Goal: Communication & Community: Answer question/provide support

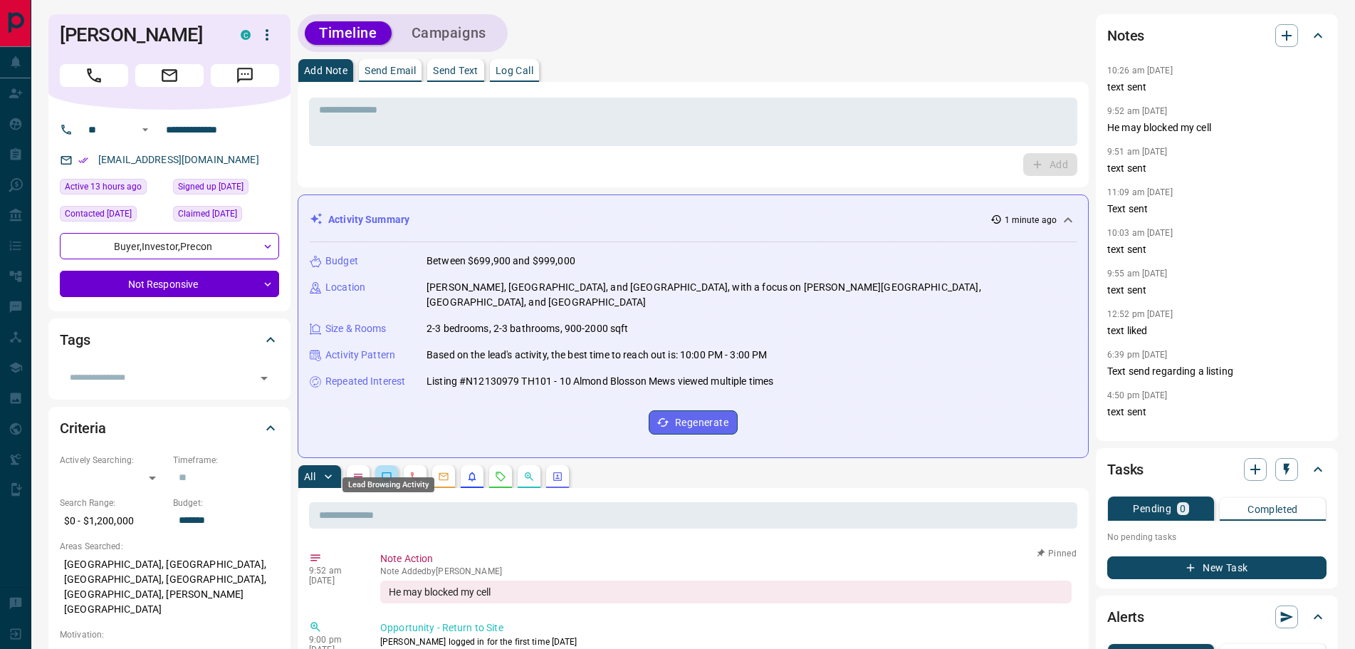
click at [388, 471] on icon "Lead Browsing Activity" at bounding box center [386, 476] width 11 height 11
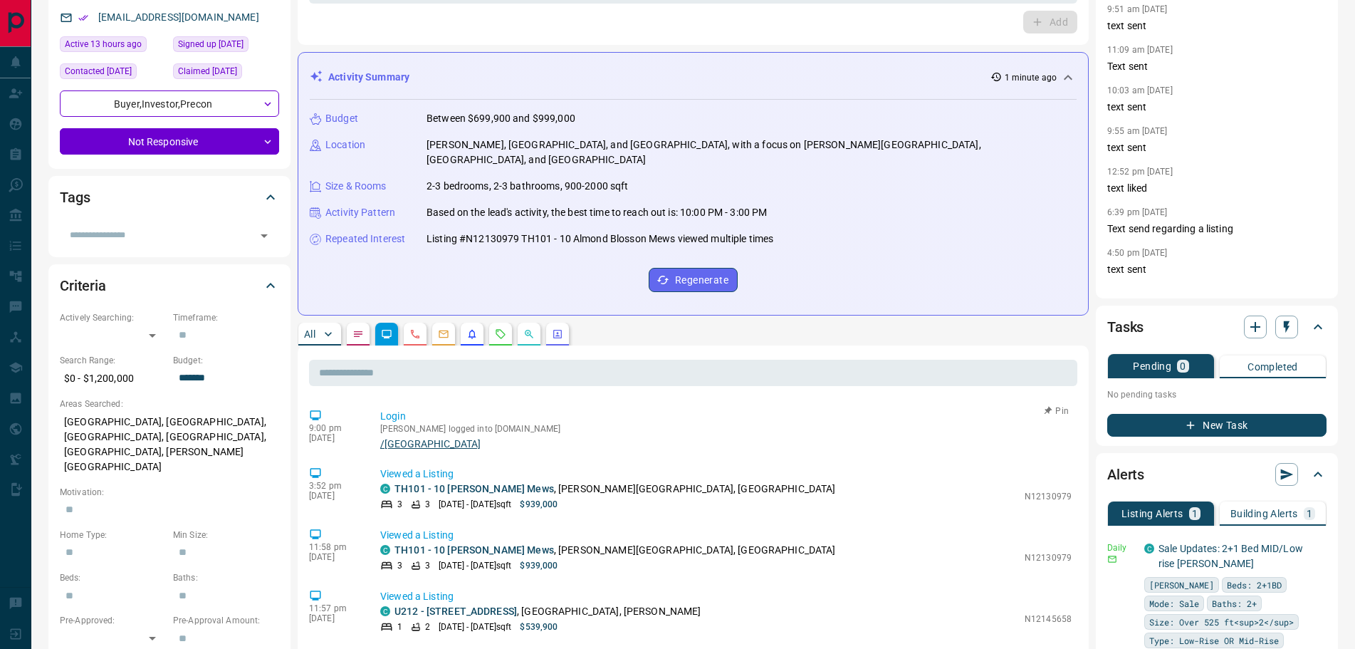
click at [409, 438] on link "/[GEOGRAPHIC_DATA]" at bounding box center [725, 443] width 691 height 11
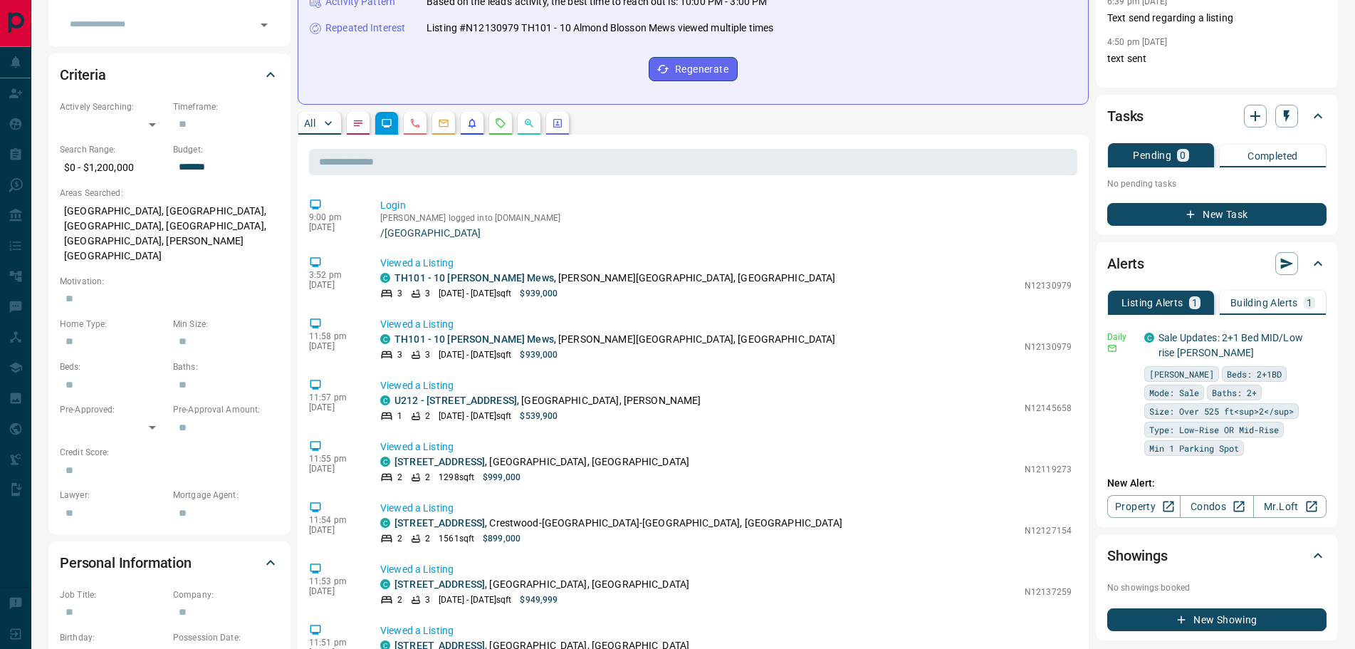
scroll to position [356, 0]
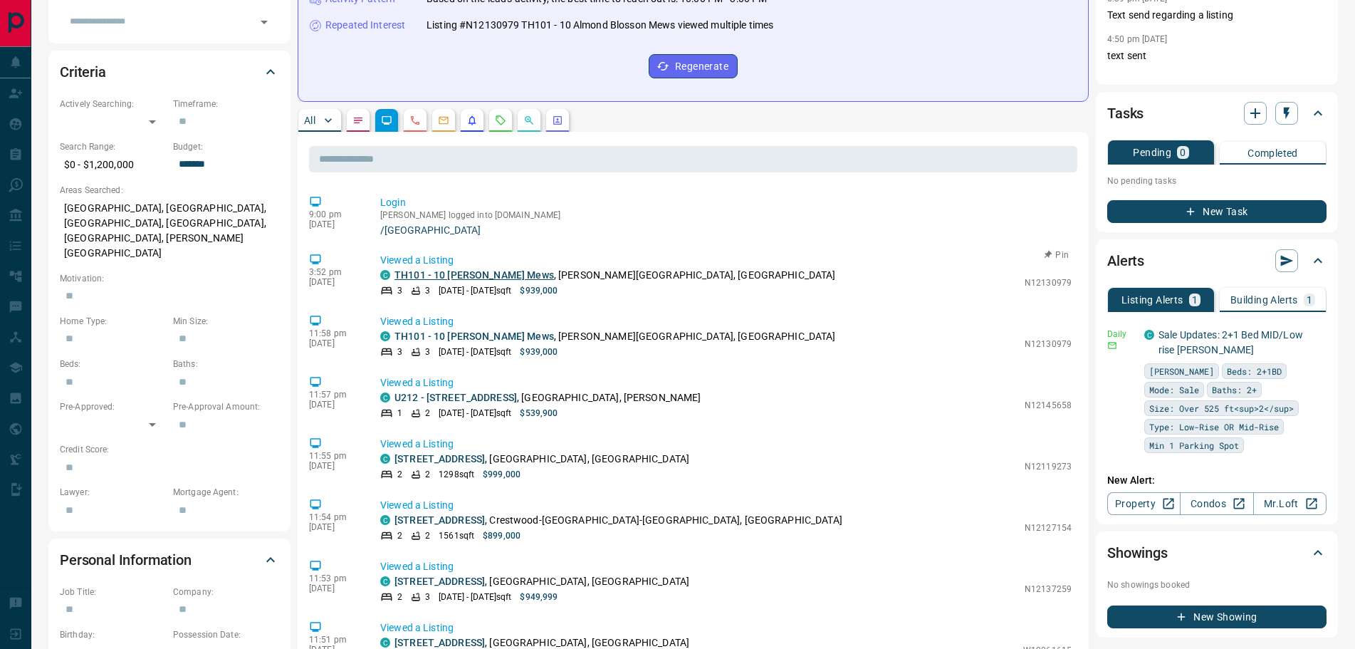
click at [444, 269] on link "TH101 - 10 [PERSON_NAME] Mews" at bounding box center [473, 274] width 159 height 11
click at [444, 330] on link "TH101 - 10 [PERSON_NAME] Mews" at bounding box center [473, 335] width 159 height 11
click at [459, 453] on link "[STREET_ADDRESS]" at bounding box center [439, 458] width 90 height 11
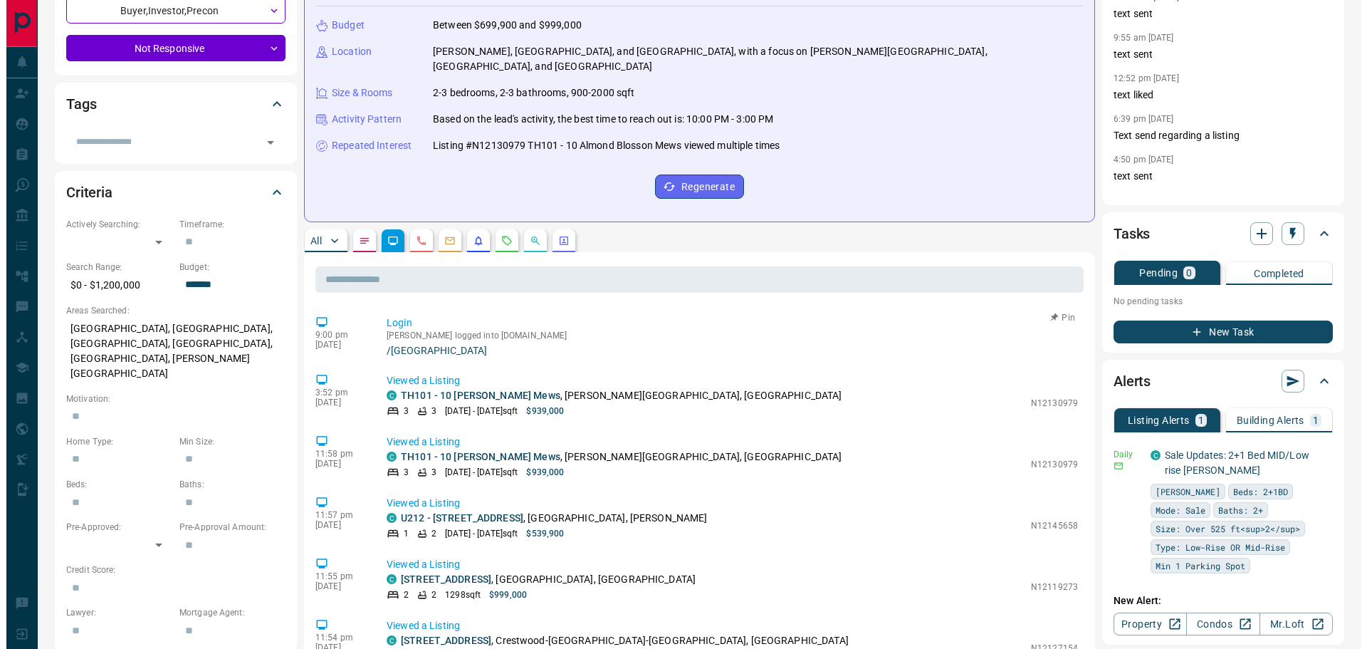
scroll to position [0, 0]
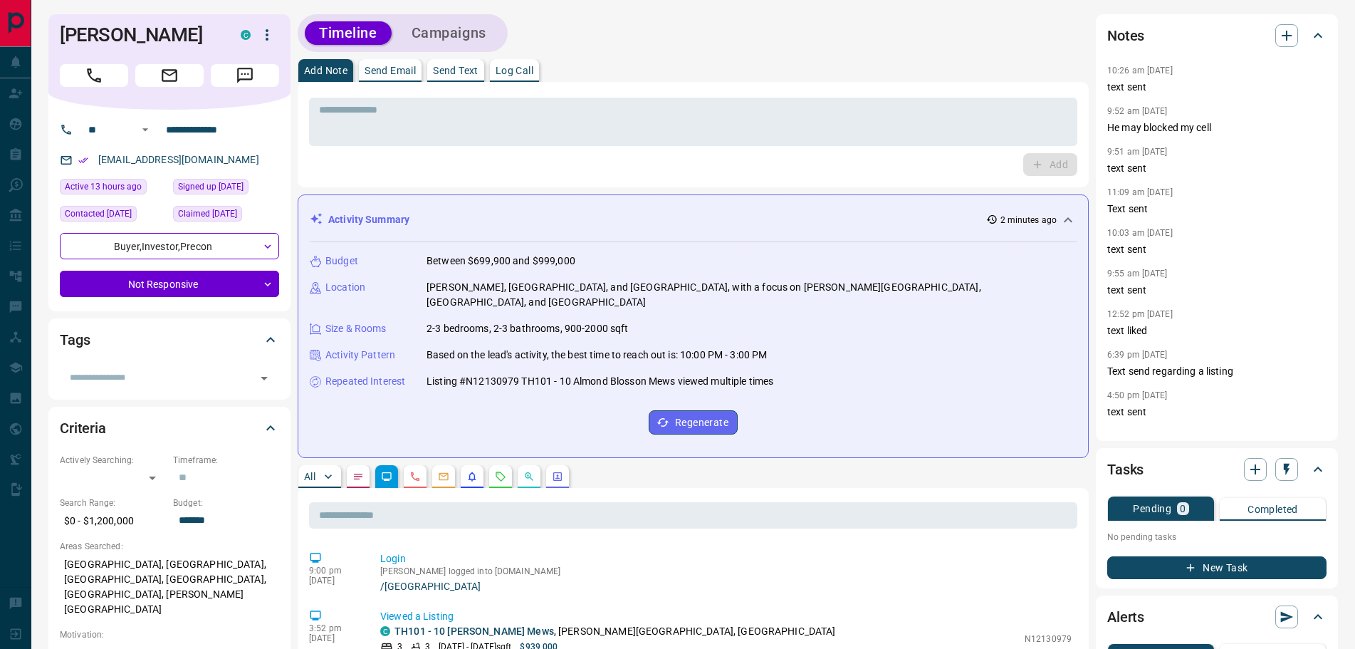
click at [247, 76] on icon "Message" at bounding box center [245, 75] width 19 height 19
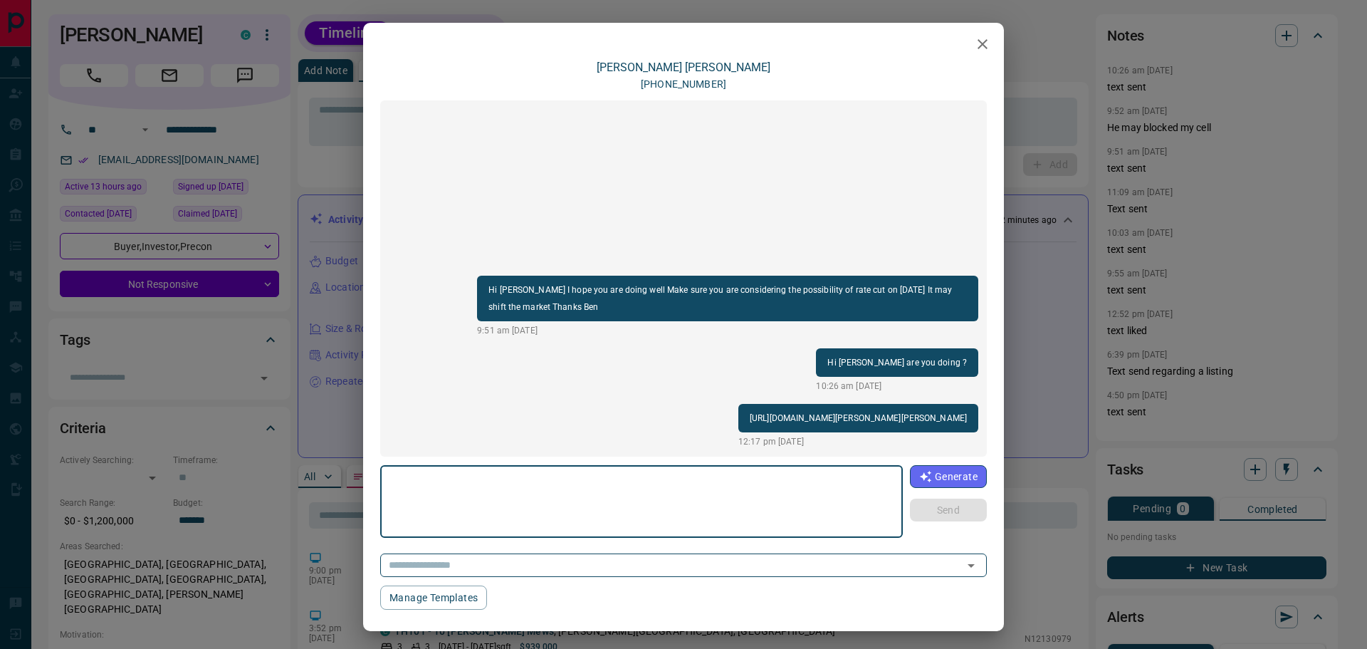
click at [419, 503] on textarea at bounding box center [641, 501] width 503 height 61
type textarea "**********"
click at [935, 507] on button "Send" at bounding box center [948, 509] width 77 height 23
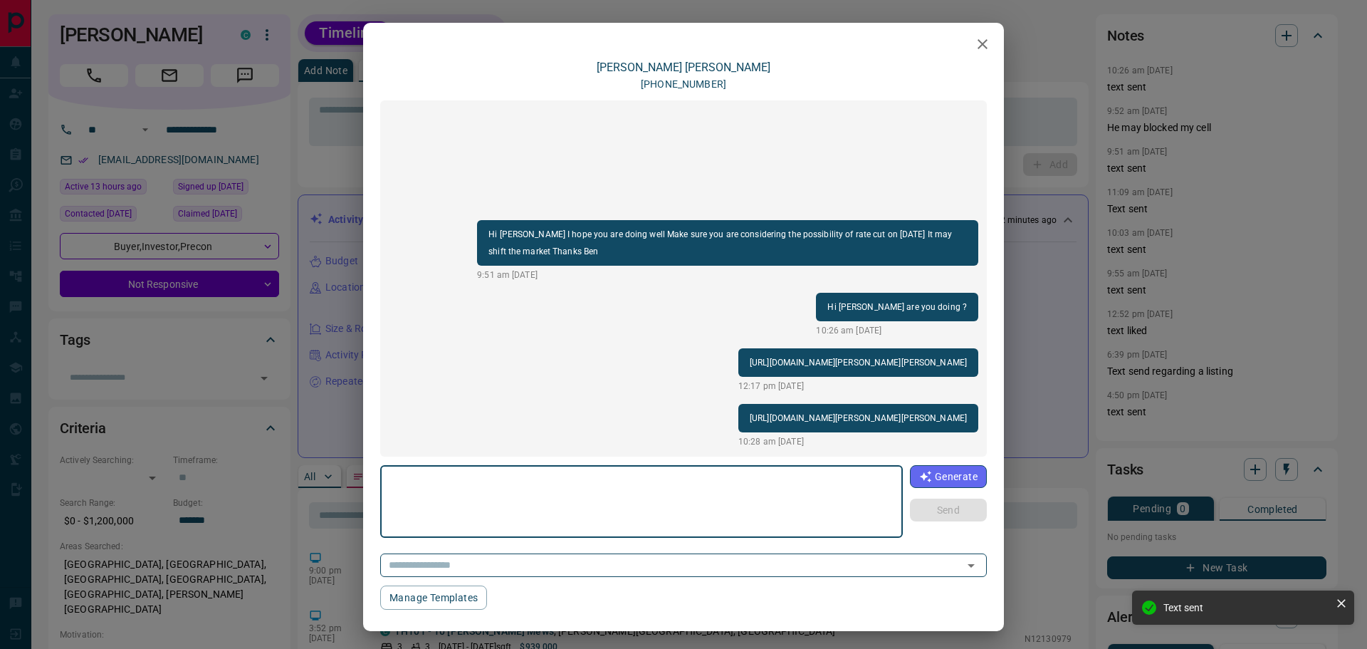
click at [589, 503] on textarea at bounding box center [640, 501] width 501 height 61
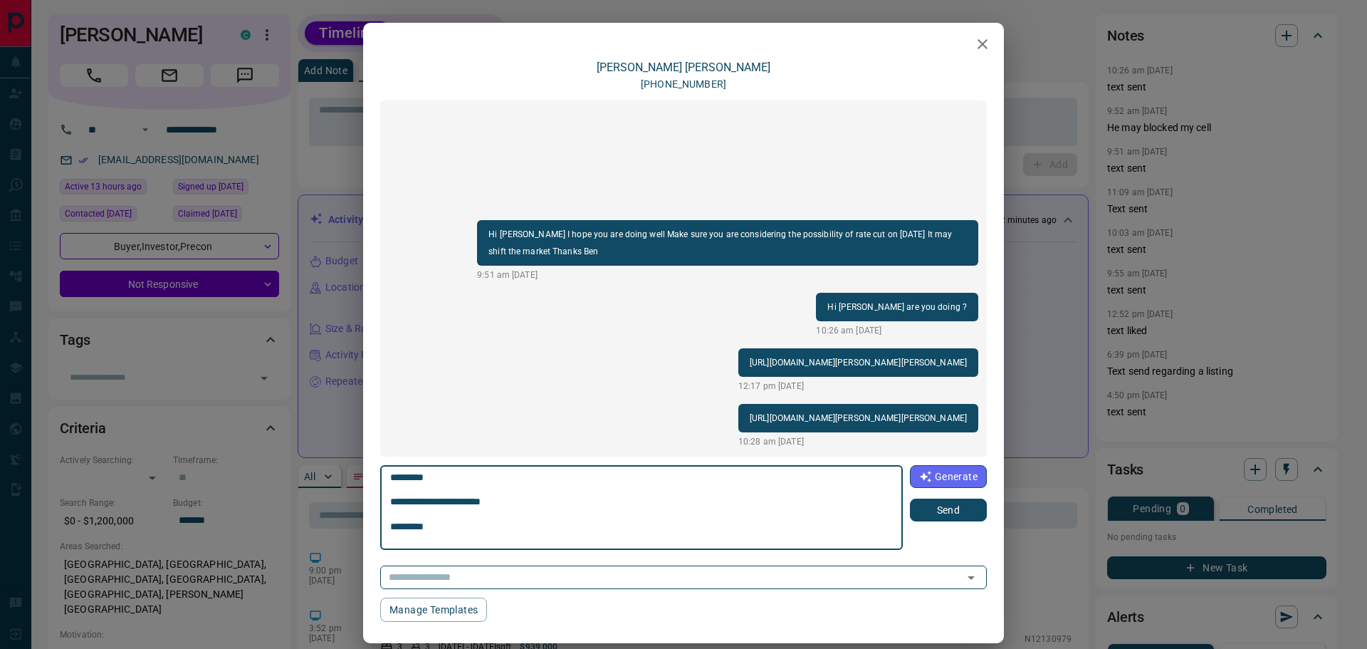
scroll to position [13, 0]
type textarea "**********"
click at [943, 503] on button "Send" at bounding box center [948, 509] width 77 height 23
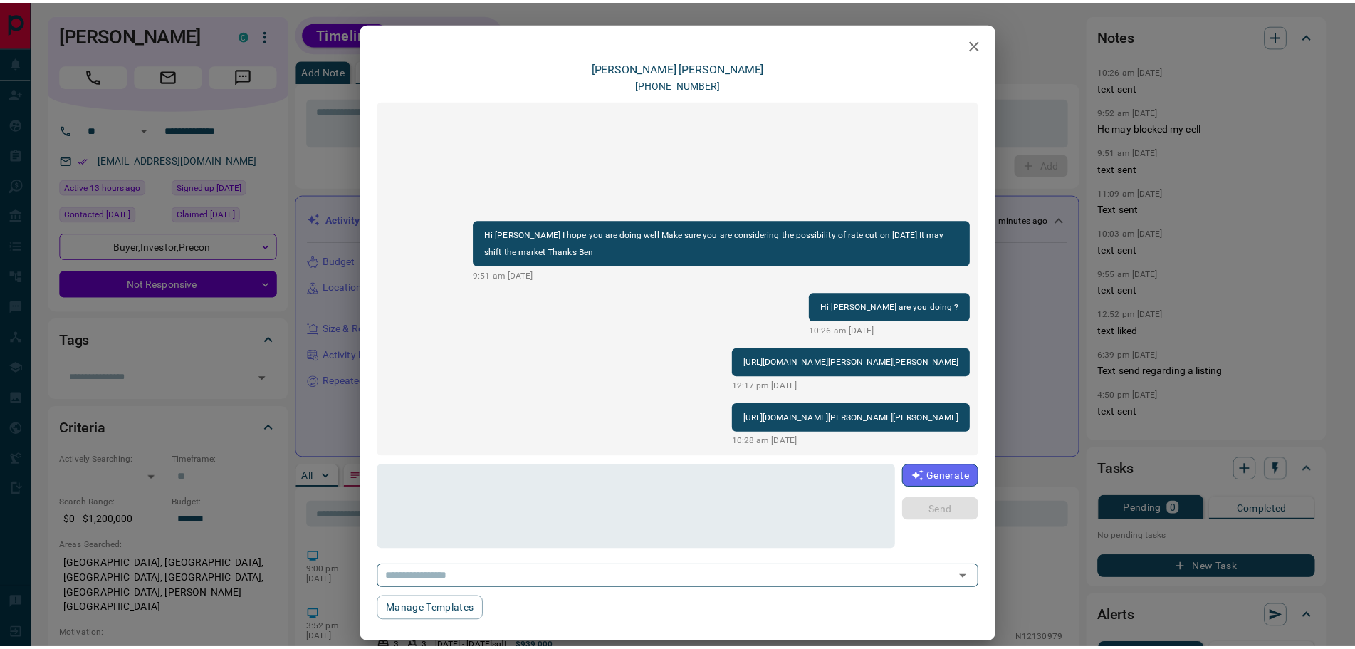
scroll to position [0, 0]
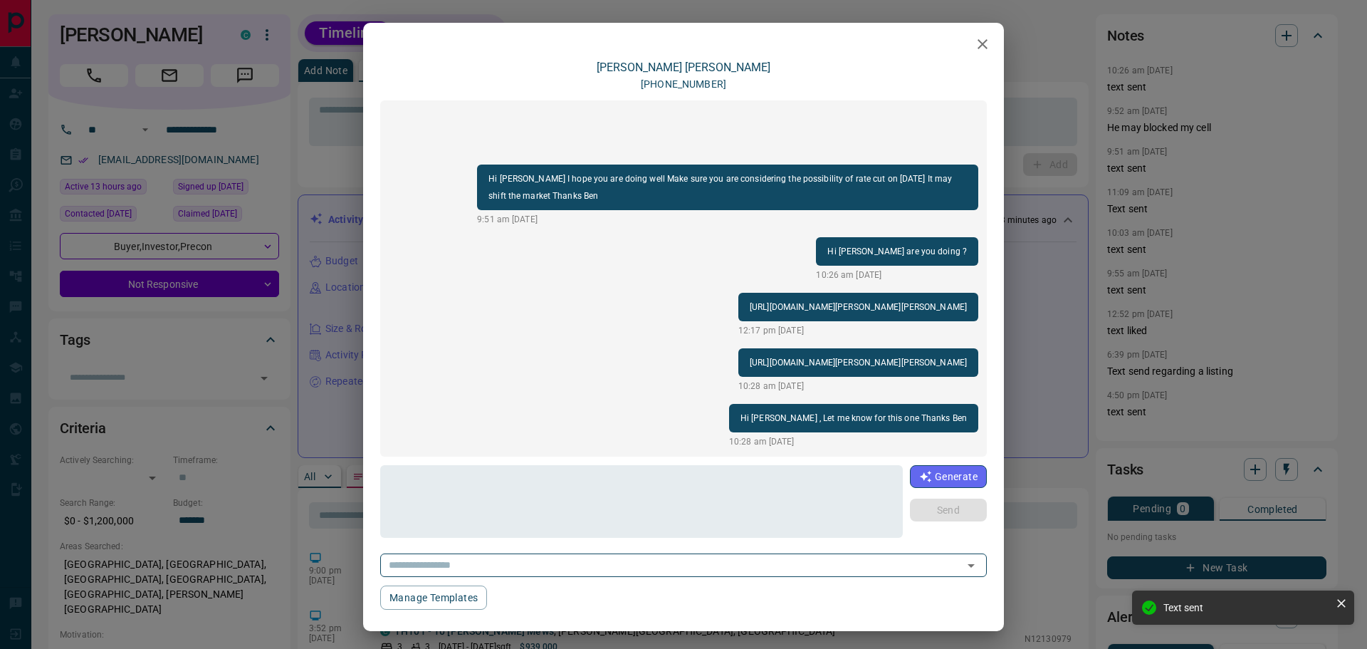
drag, startPoint x: 984, startPoint y: 41, endPoint x: 974, endPoint y: 42, distance: 10.1
click at [982, 41] on icon "button" at bounding box center [982, 44] width 17 height 17
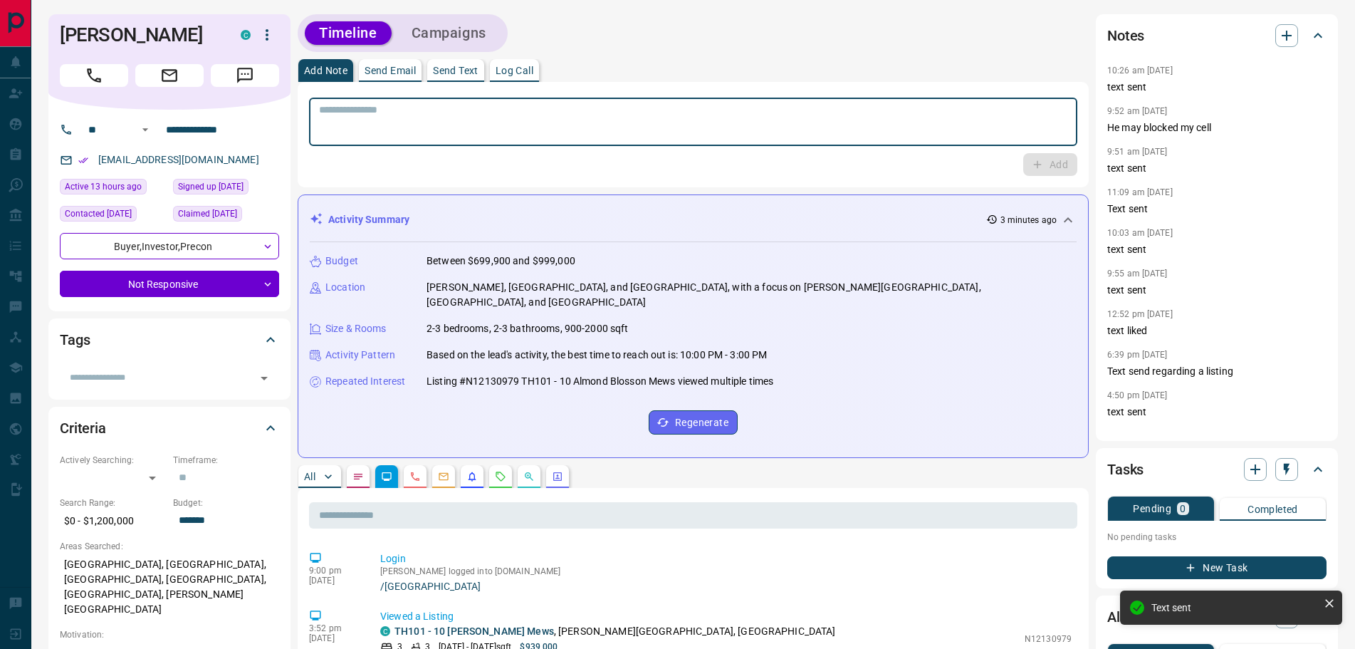
click at [395, 105] on textarea at bounding box center [693, 122] width 748 height 36
type textarea "*********"
click at [1046, 159] on button "Add" at bounding box center [1050, 164] width 54 height 23
